Goal: Information Seeking & Learning: Understand process/instructions

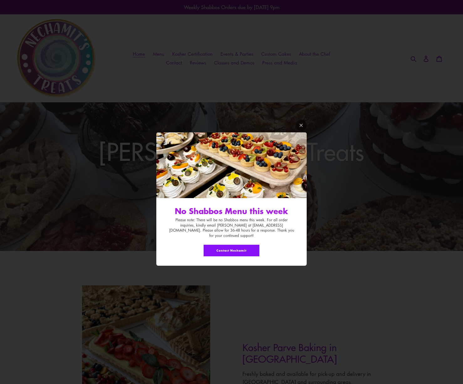
click at [302, 128] on icon "Modal window" at bounding box center [301, 125] width 5 height 5
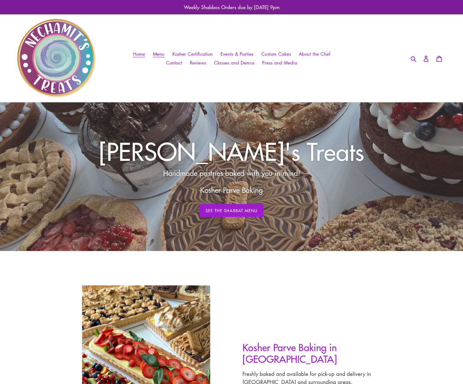
click at [164, 53] on span "Menu" at bounding box center [159, 54] width 12 height 7
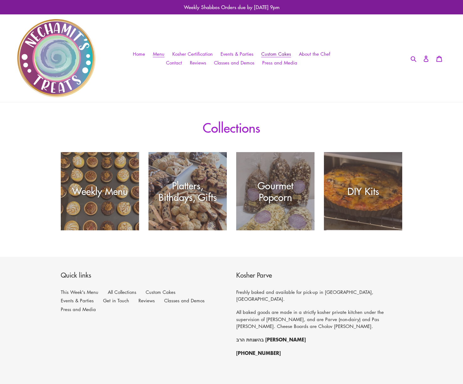
click at [272, 54] on span "Custom Cakes" at bounding box center [276, 54] width 30 height 7
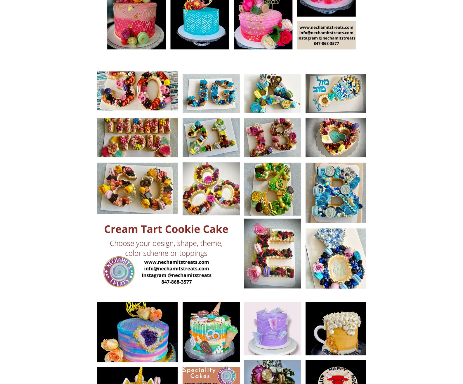
scroll to position [380, 0]
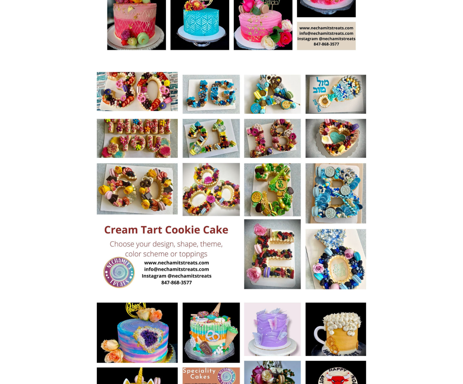
drag, startPoint x: 275, startPoint y: 140, endPoint x: 277, endPoint y: 127, distance: 12.7
click at [276, 148] on img at bounding box center [231, 182] width 283 height 226
